Goal: Transaction & Acquisition: Purchase product/service

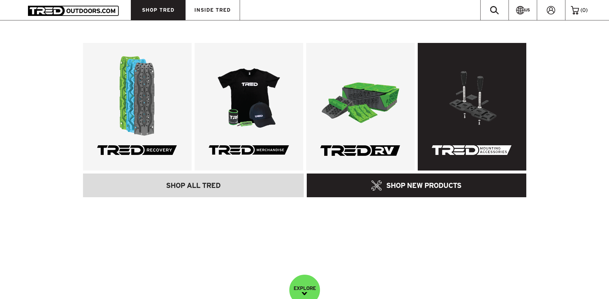
click at [476, 106] on link at bounding box center [472, 107] width 109 height 128
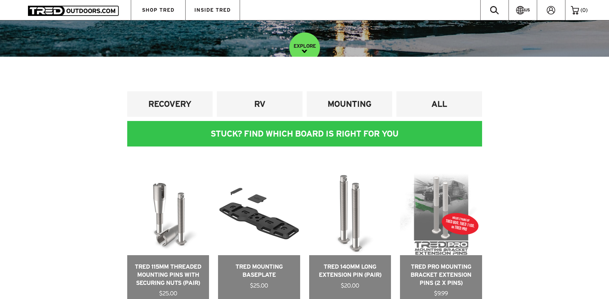
scroll to position [210, 0]
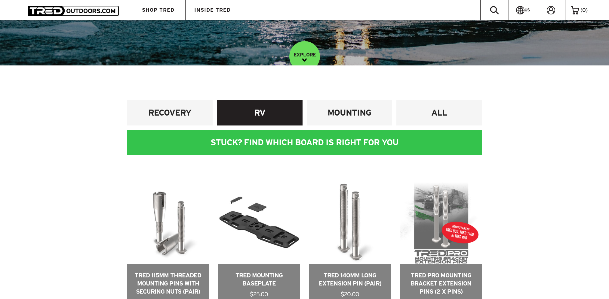
click at [258, 109] on h4 "RV" at bounding box center [259, 112] width 77 height 11
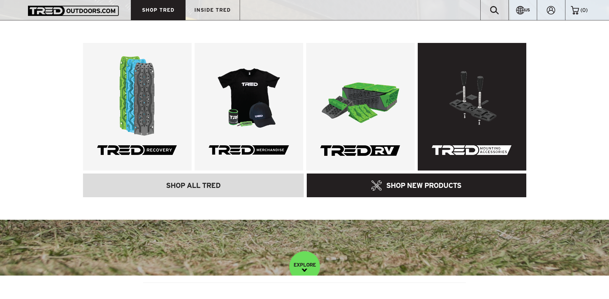
click at [447, 120] on link at bounding box center [472, 107] width 109 height 128
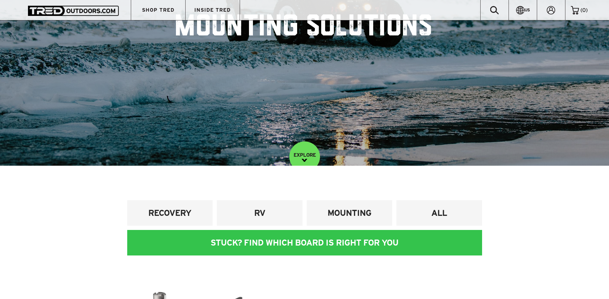
scroll to position [180, 0]
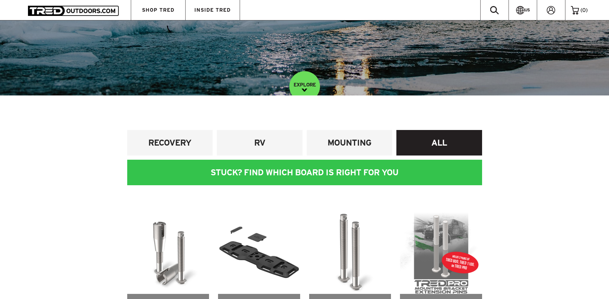
click at [457, 142] on h4 "ALL" at bounding box center [439, 142] width 77 height 11
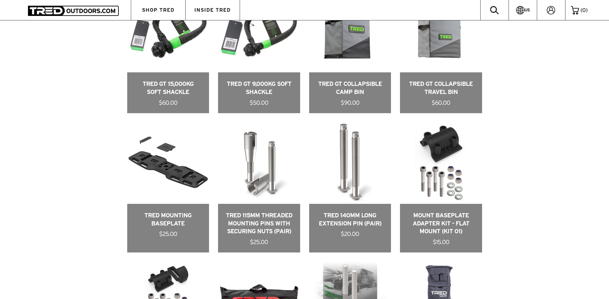
scroll to position [788, 0]
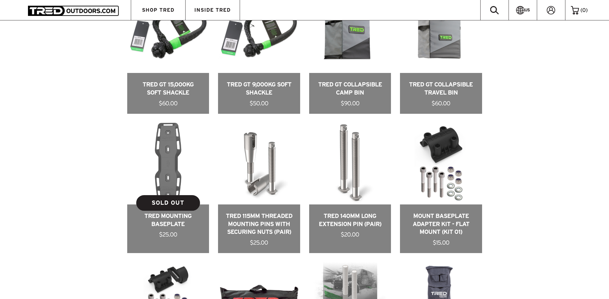
click at [172, 169] on link at bounding box center [168, 188] width 82 height 131
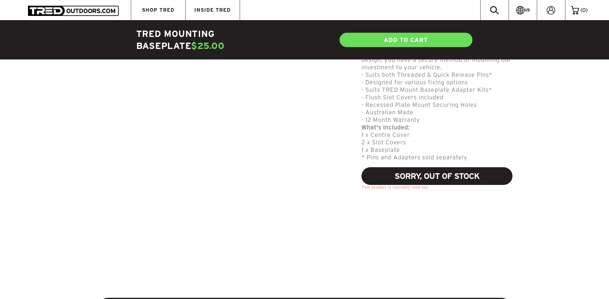
scroll to position [391, 0]
